Goal: Transaction & Acquisition: Book appointment/travel/reservation

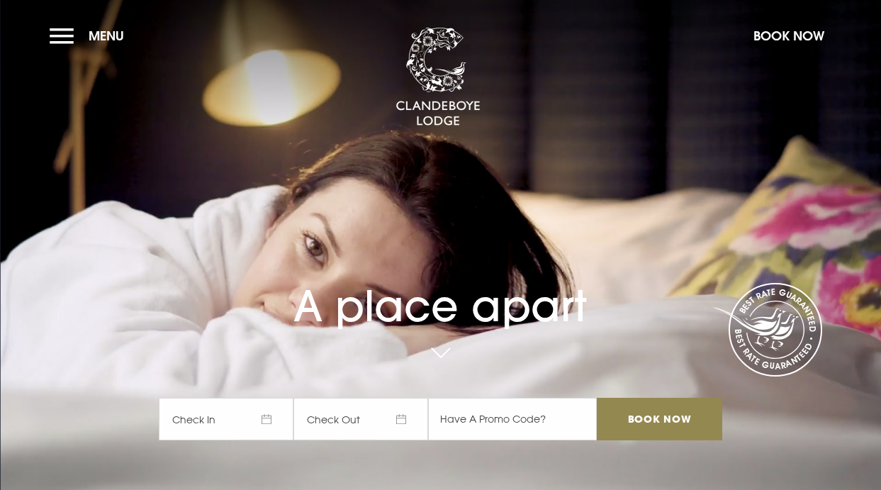
click at [272, 414] on span "Check In" at bounding box center [226, 419] width 135 height 43
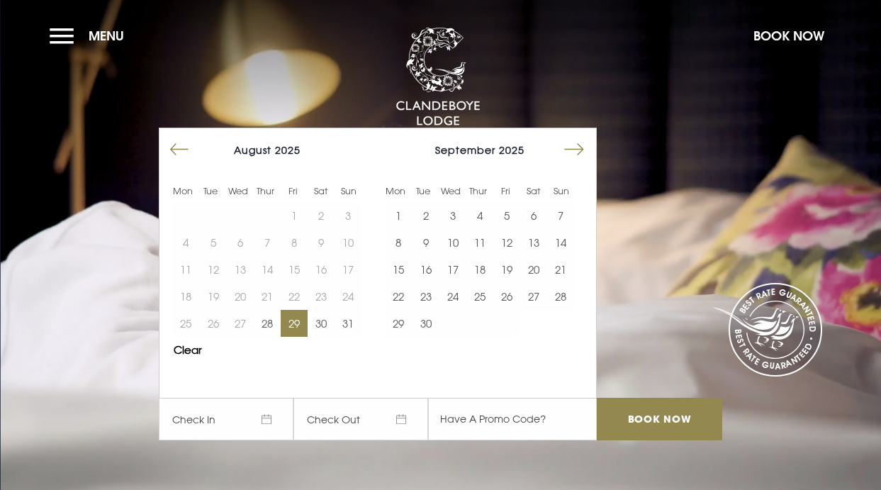
click at [298, 328] on button "29" at bounding box center [294, 323] width 27 height 27
click at [318, 328] on button "30" at bounding box center [321, 323] width 27 height 27
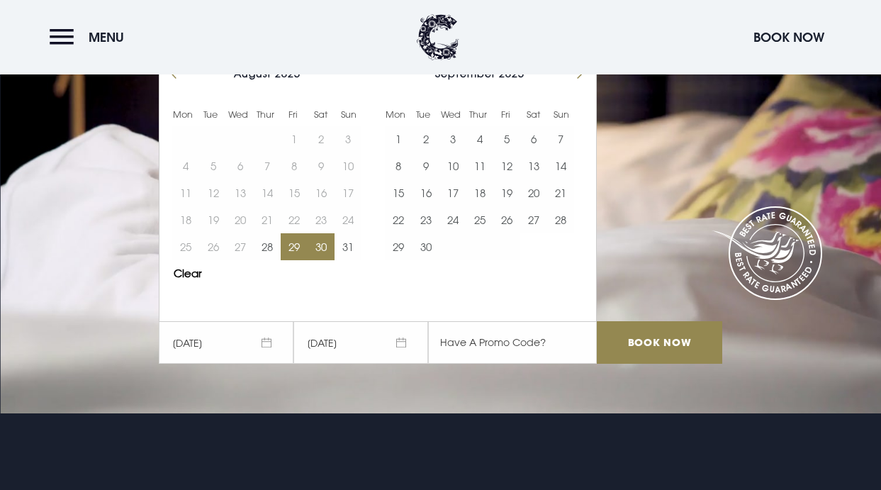
scroll to position [85, 0]
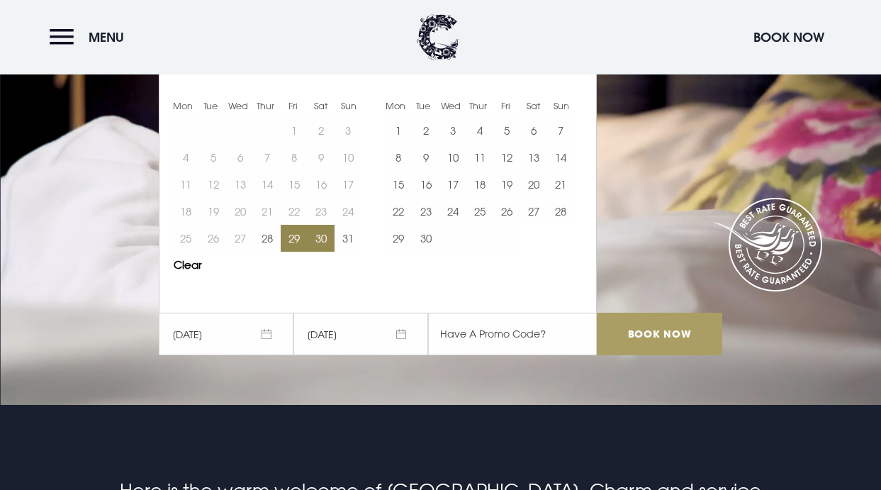
click at [686, 341] on input "Book Now" at bounding box center [659, 334] width 125 height 43
